Goal: Information Seeking & Learning: Learn about a topic

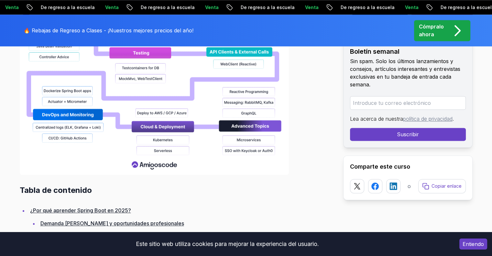
scroll to position [840, 0]
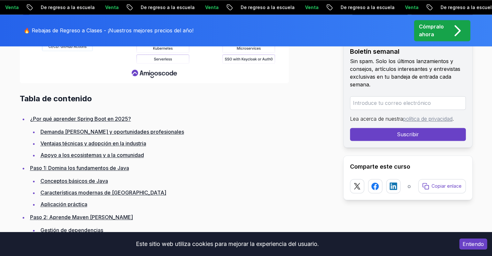
scroll to position [937, 0]
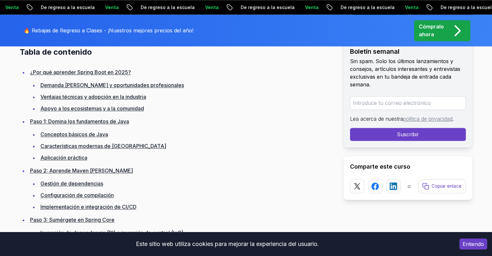
click at [116, 71] on font "¿Por qué aprender Spring Boot en 2025?" at bounding box center [80, 72] width 101 height 6
drag, startPoint x: 141, startPoint y: 85, endPoint x: 143, endPoint y: 94, distance: 9.0
click at [141, 85] on font "Demanda del mercado y oportunidades profesionales" at bounding box center [112, 85] width 144 height 6
click at [131, 99] on font "Ventajas técnicas y adopción en la industria" at bounding box center [93, 96] width 106 height 6
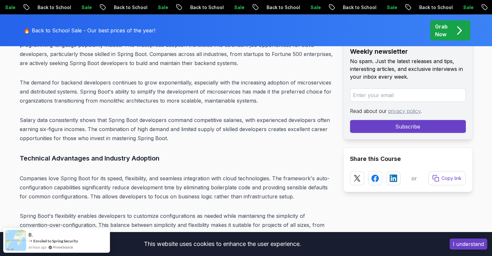
scroll to position [1797, 0]
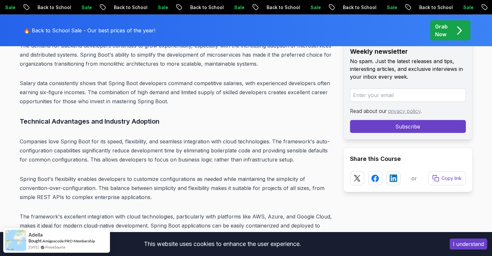
scroll to position [1862, 0]
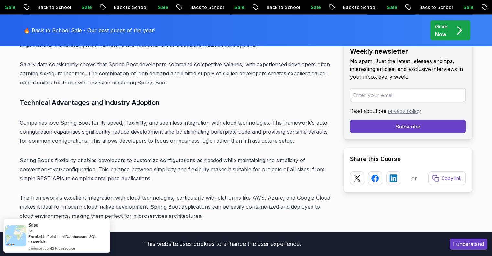
scroll to position [1875, 0]
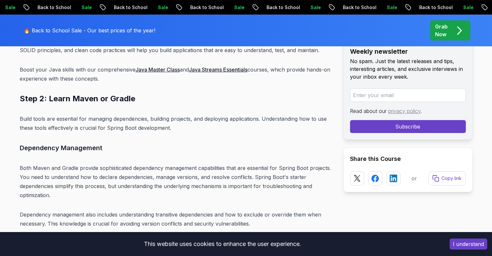
scroll to position [2521, 0]
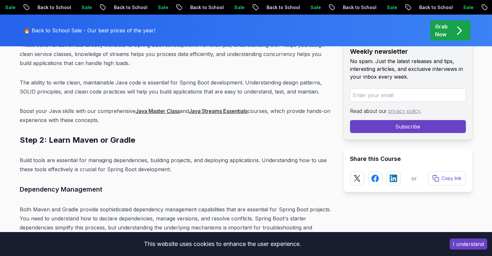
click at [162, 108] on link "Java Master Class" at bounding box center [157, 111] width 44 height 6
click at [228, 108] on link "Java Streams Essentials" at bounding box center [218, 111] width 59 height 6
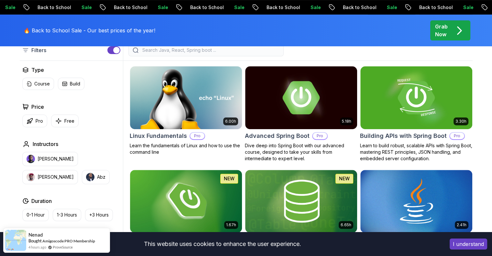
scroll to position [194, 0]
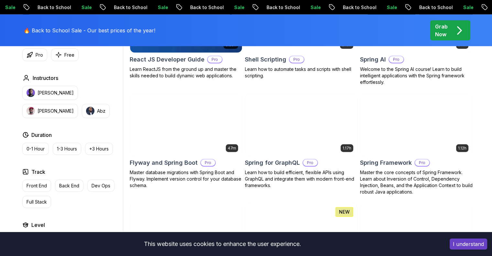
scroll to position [1648, 0]
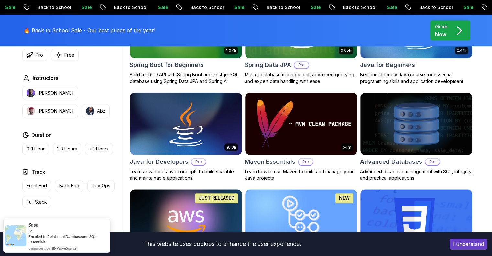
scroll to position [323, 0]
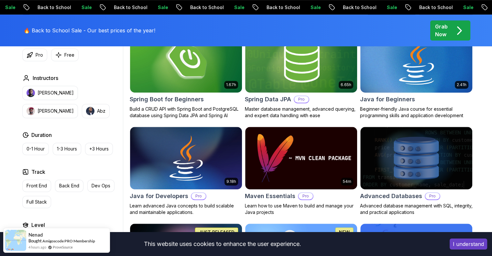
click at [398, 97] on h2 "Java for Beginners" at bounding box center [387, 99] width 55 height 9
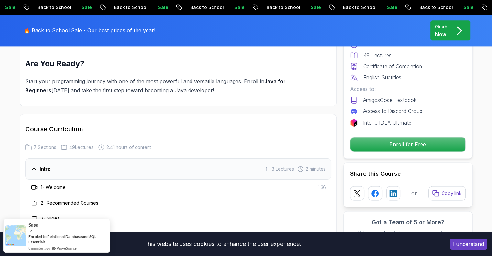
scroll to position [937, 0]
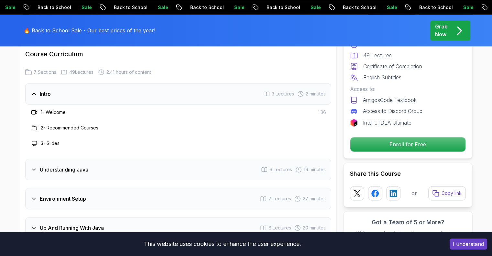
click at [65, 108] on div "1 - Welcome" at bounding box center [47, 112] width 35 height 8
click at [60, 109] on h3 "1 - Welcome" at bounding box center [53, 112] width 25 height 6
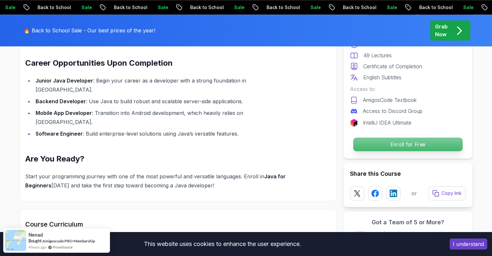
scroll to position [743, 0]
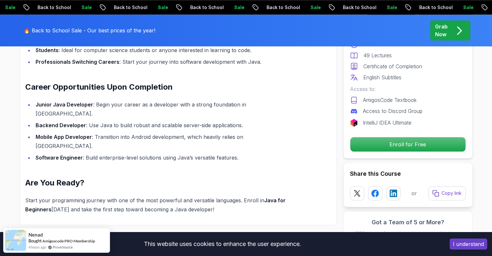
click at [386, 151] on div "Enroll for Free" at bounding box center [408, 144] width 116 height 15
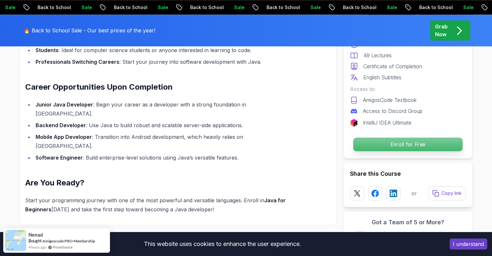
click at [386, 147] on p "Enroll for Free" at bounding box center [407, 144] width 109 height 14
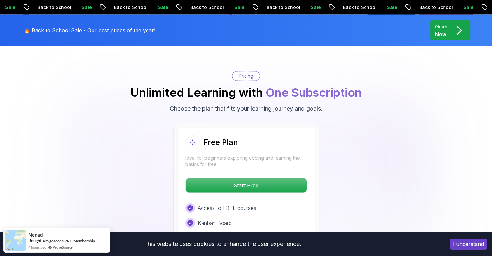
scroll to position [1288, 0]
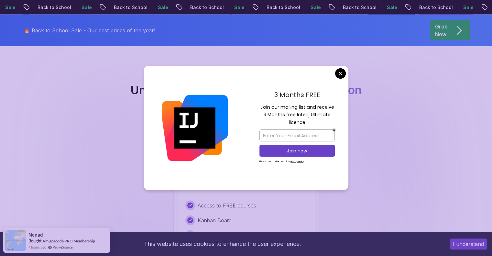
click at [340, 74] on body "Sale Back to School Sale Back to School Sale Back to School Sale Back to School…" at bounding box center [246, 199] width 492 height 2974
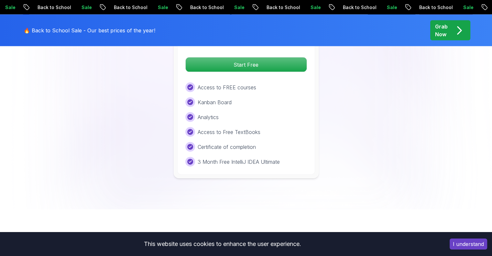
scroll to position [1352, 0]
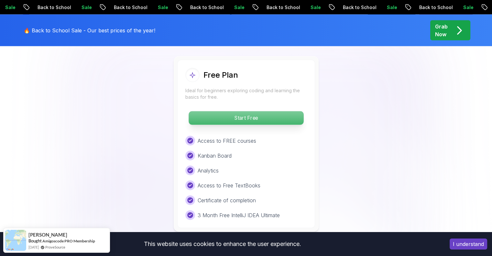
click at [260, 111] on p "Start Free" at bounding box center [245, 118] width 115 height 14
